Goal: Navigation & Orientation: Find specific page/section

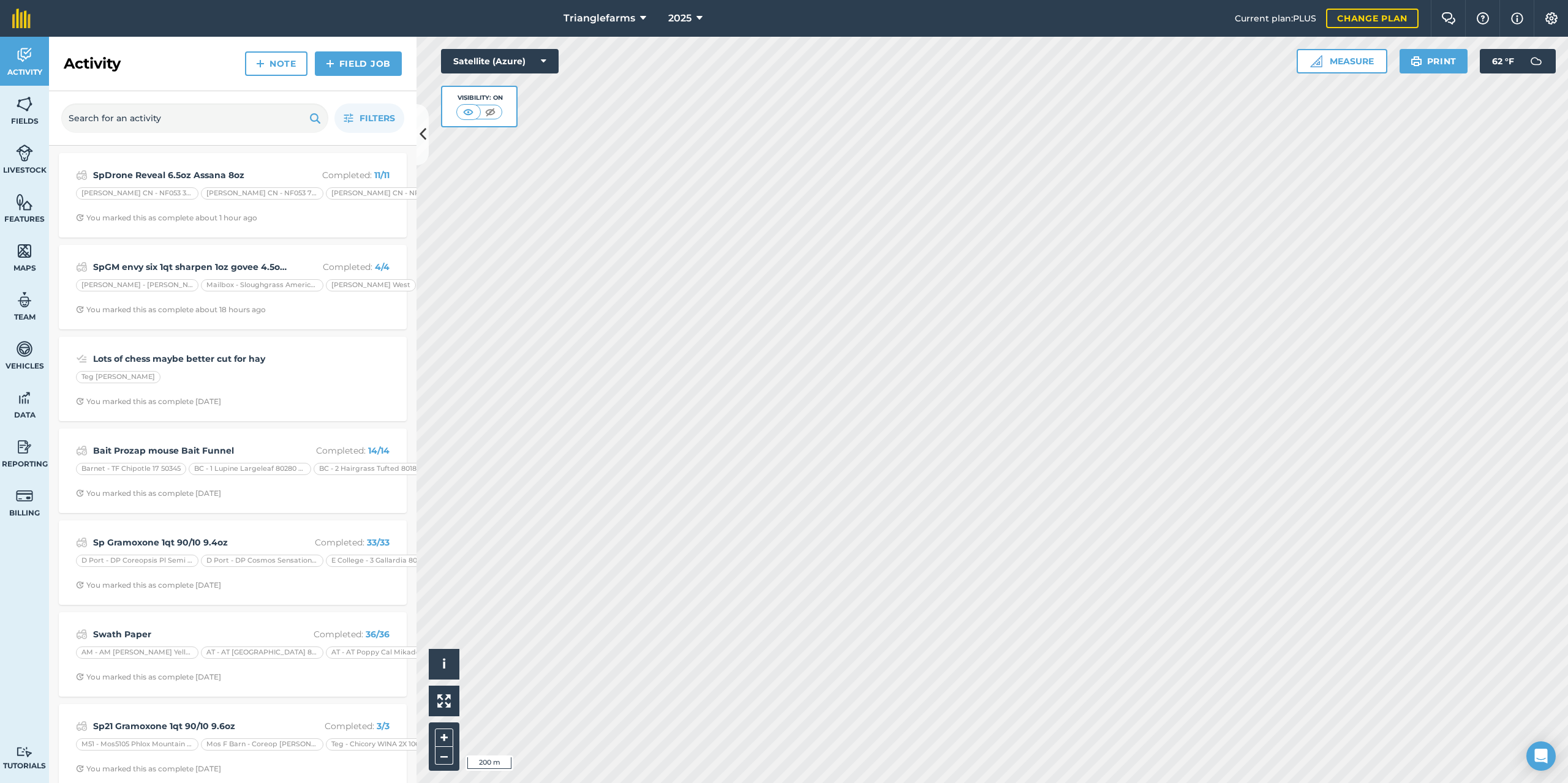
click at [732, 0] on html "Trianglefarms 2025 Current plan : PLUS Change plan Farm Chat Help Info Settings…" at bounding box center [784, 392] width 1568 height 783
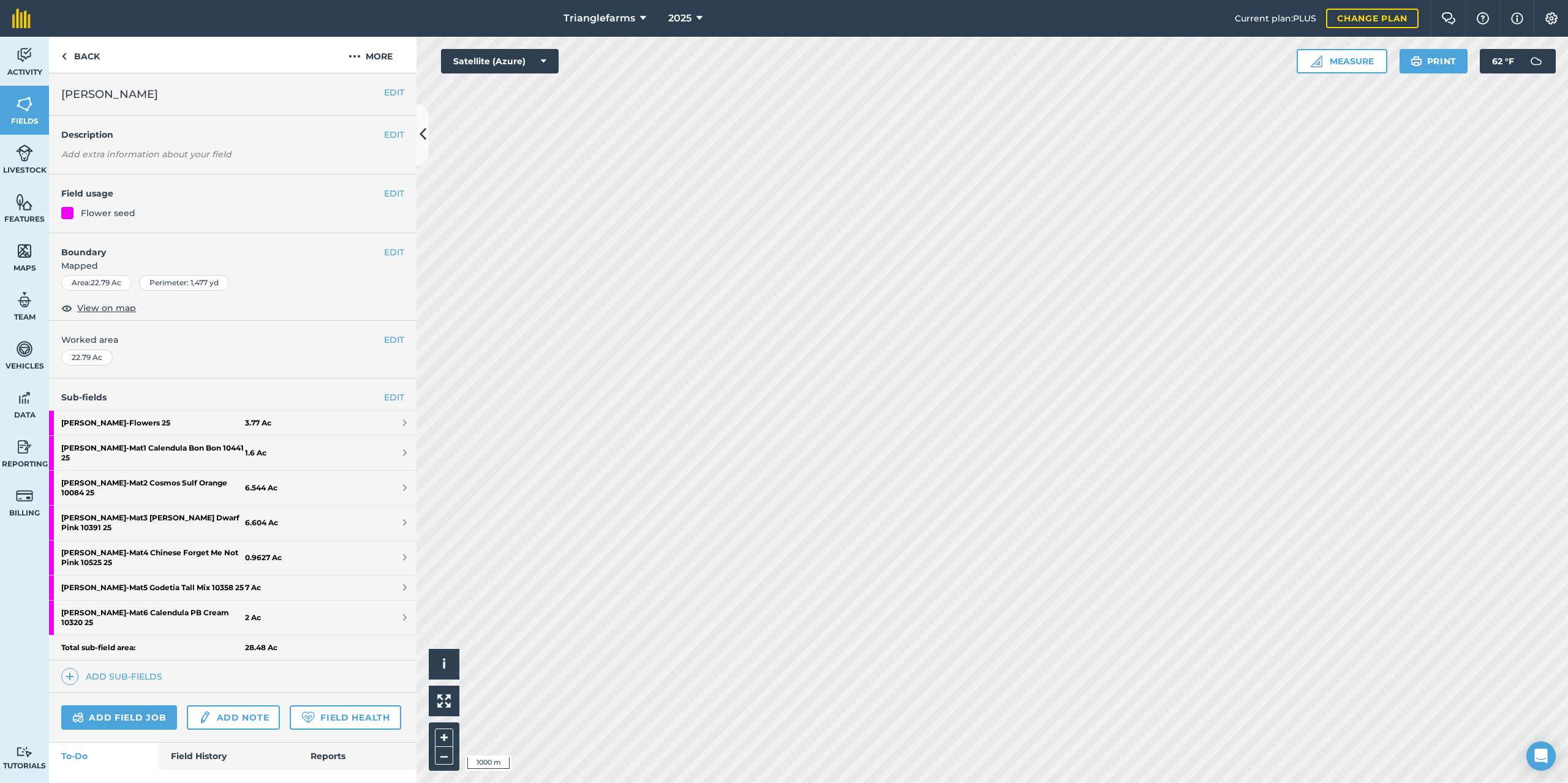
click at [974, 782] on html "Trianglefarms 2025 Current plan : PLUS Change plan Farm Chat Help Info Settings…" at bounding box center [784, 392] width 1568 height 783
click at [1219, 782] on html "Trianglefarms 2025 Current plan : PLUS Change plan Farm Chat Help Info Settings…" at bounding box center [784, 392] width 1568 height 783
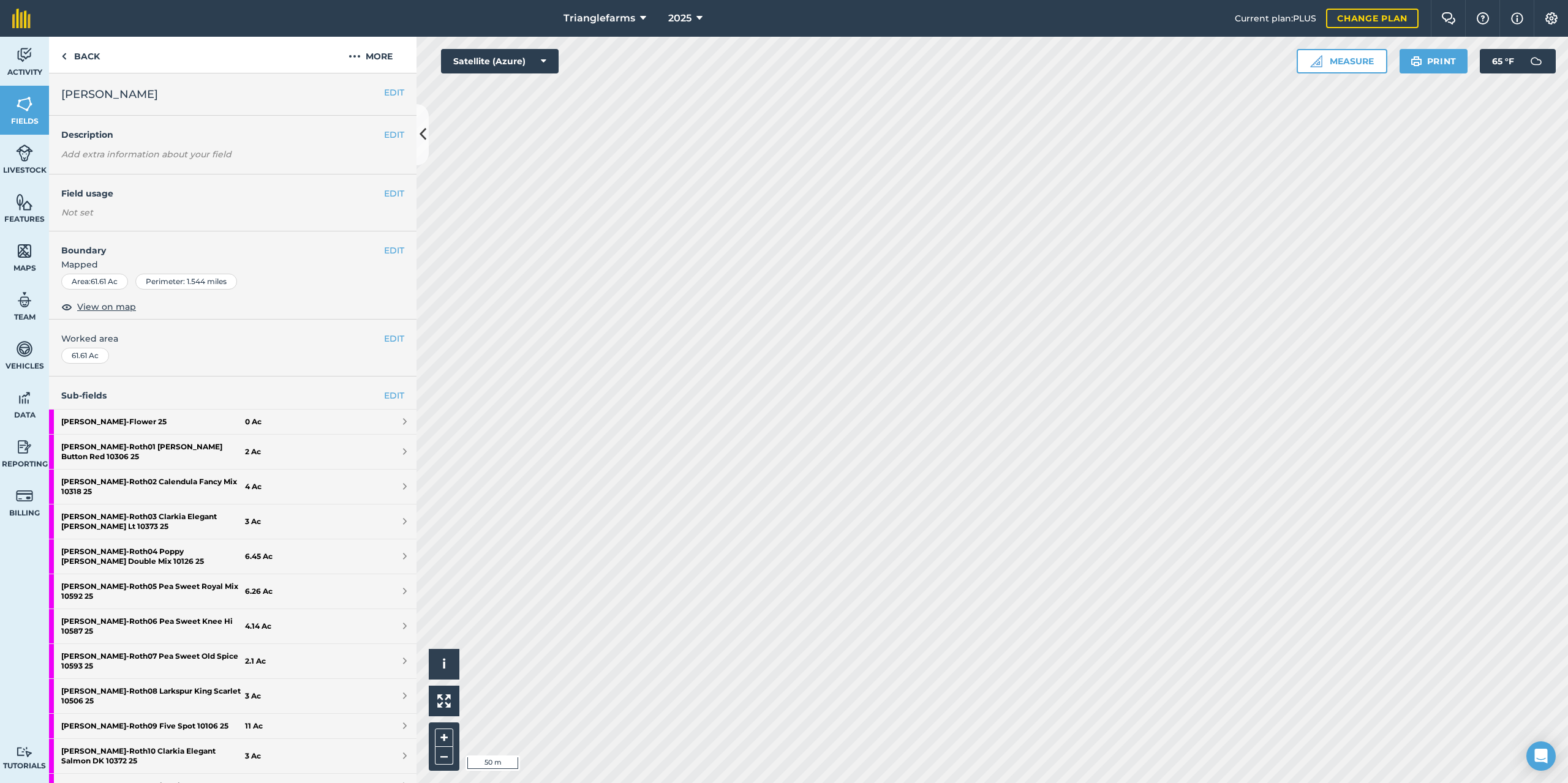
click at [1055, 0] on html "Trianglefarms 2025 Current plan : PLUS Change plan Farm Chat Help Info Settings…" at bounding box center [784, 392] width 1568 height 783
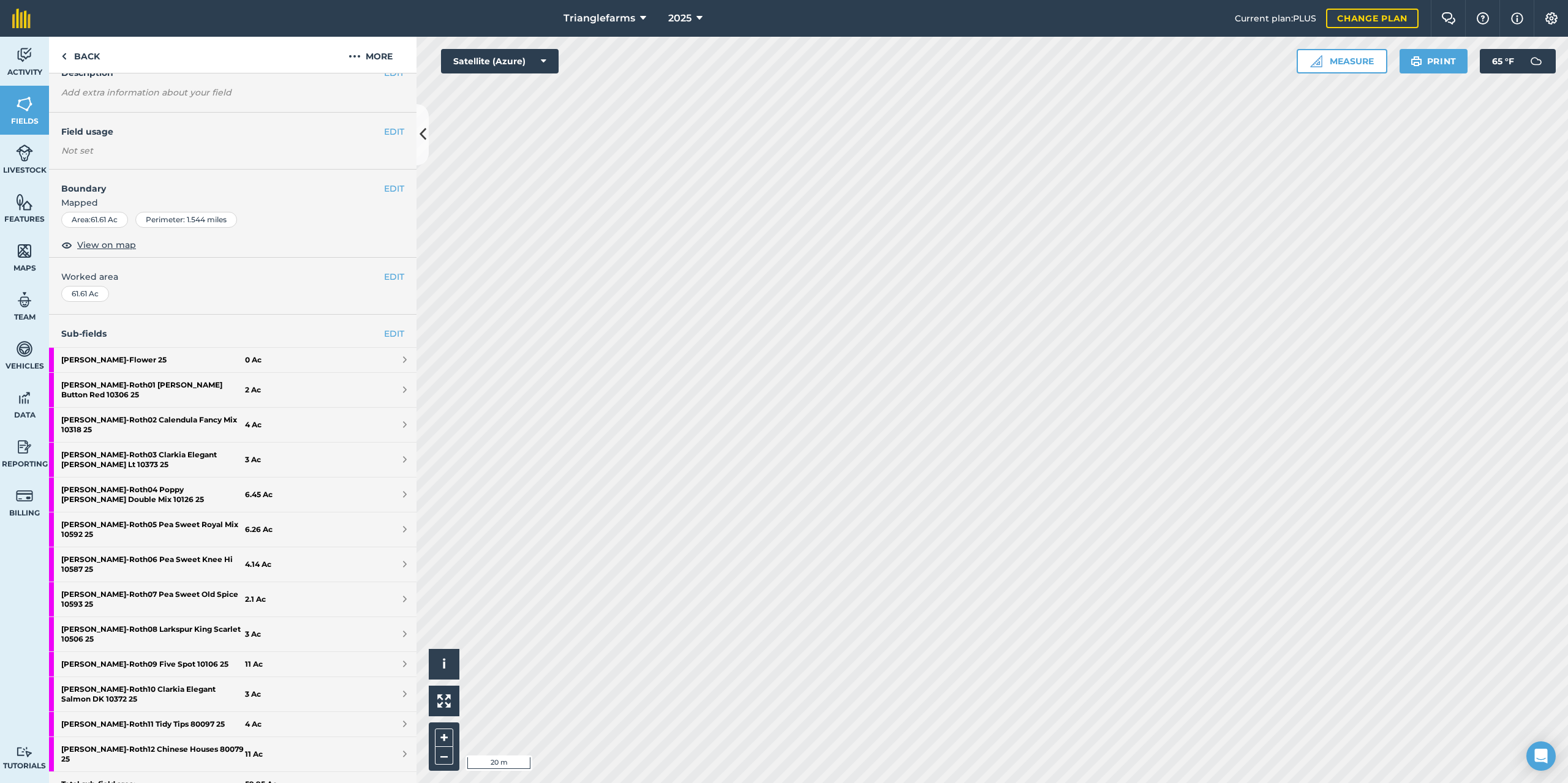
scroll to position [61, 0]
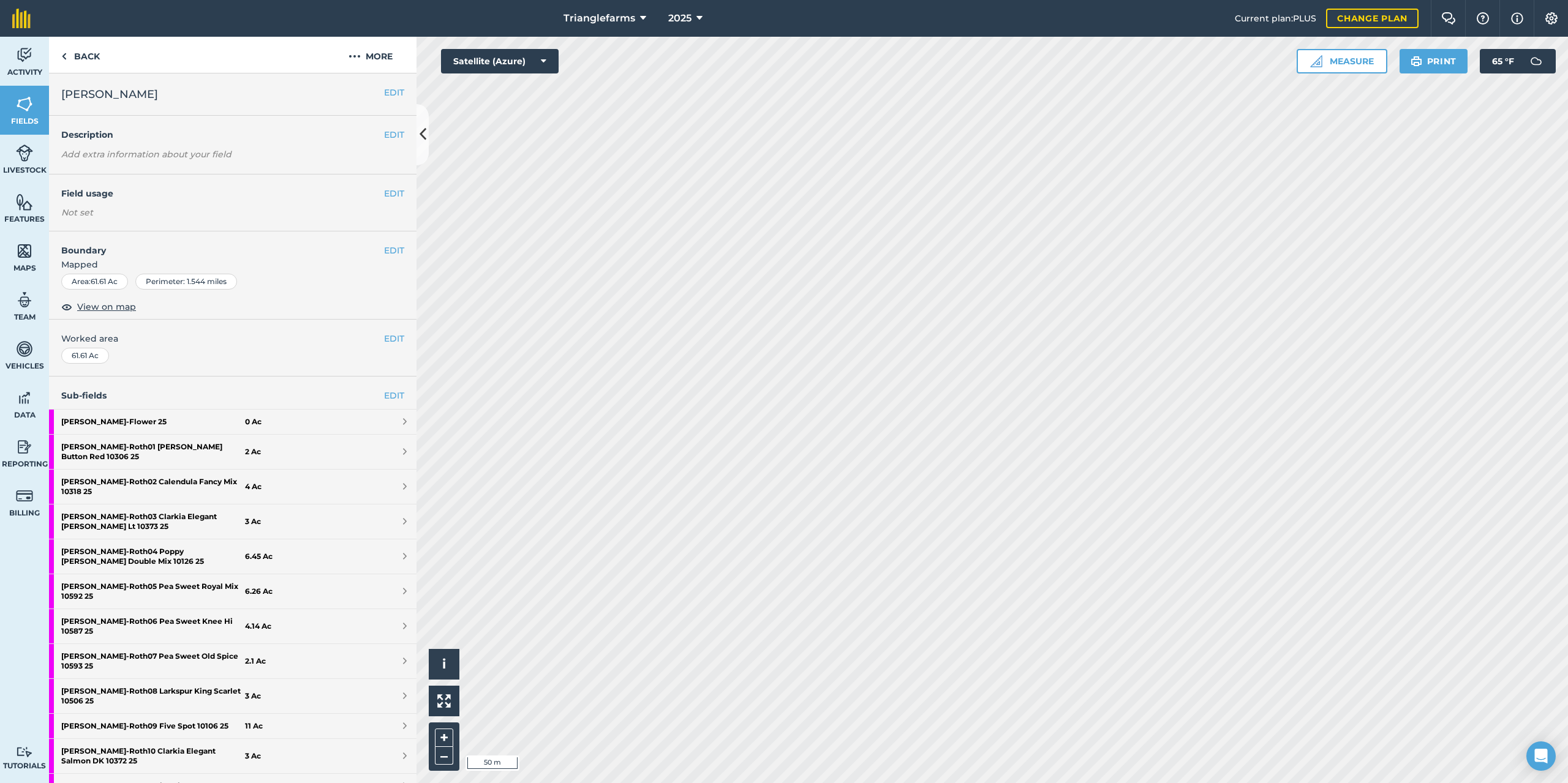
click at [763, 782] on html "Trianglefarms 2025 Current plan : PLUS Change plan Farm Chat Help Info Settings…" at bounding box center [784, 392] width 1568 height 783
click at [755, 782] on html "Trianglefarms 2025 Current plan : PLUS Change plan Farm Chat Help Info Settings…" at bounding box center [784, 392] width 1568 height 783
click at [708, 782] on html "Trianglefarms 2025 Current plan : PLUS Change plan Farm Chat Help Info Settings…" at bounding box center [784, 392] width 1568 height 783
